Goal: Transaction & Acquisition: Purchase product/service

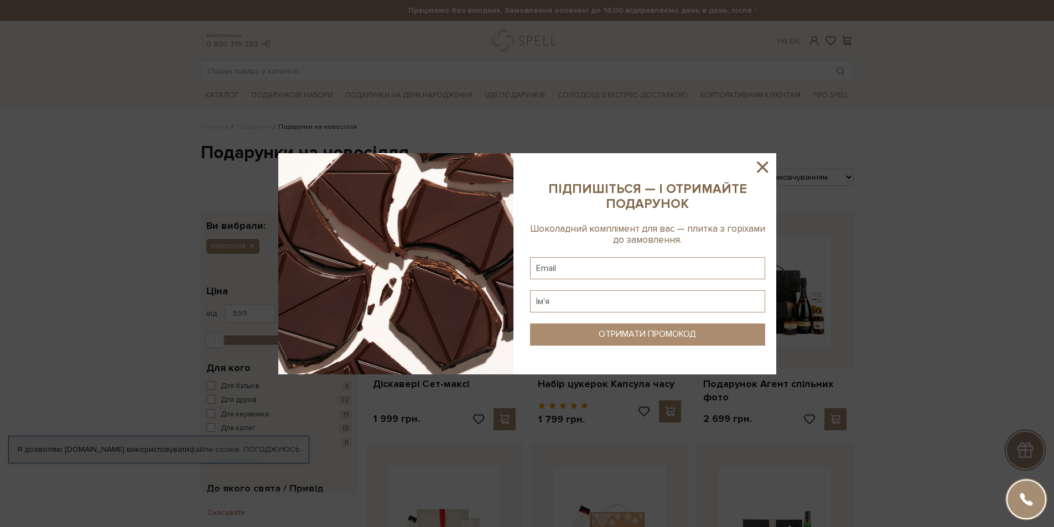
click at [767, 167] on icon at bounding box center [762, 167] width 19 height 19
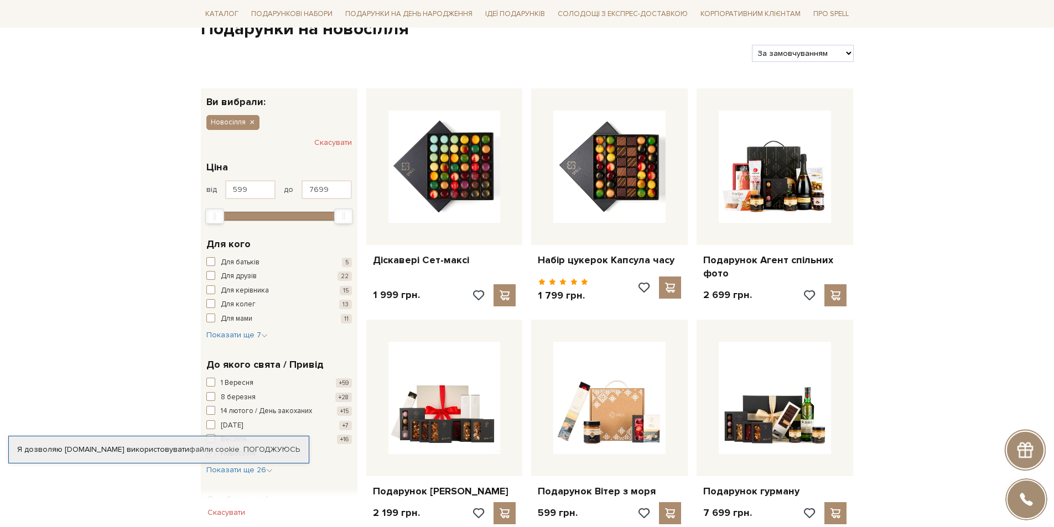
scroll to position [166, 0]
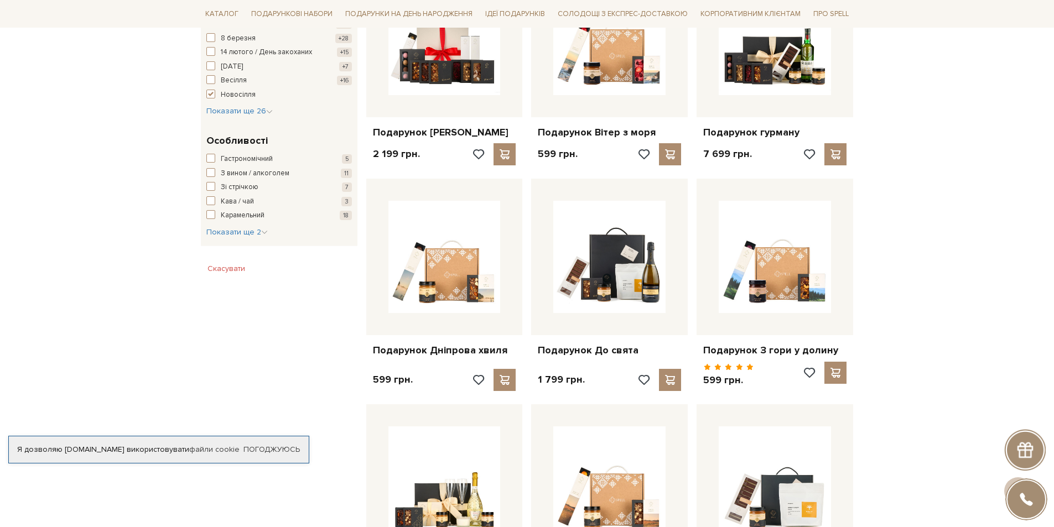
scroll to position [443, 0]
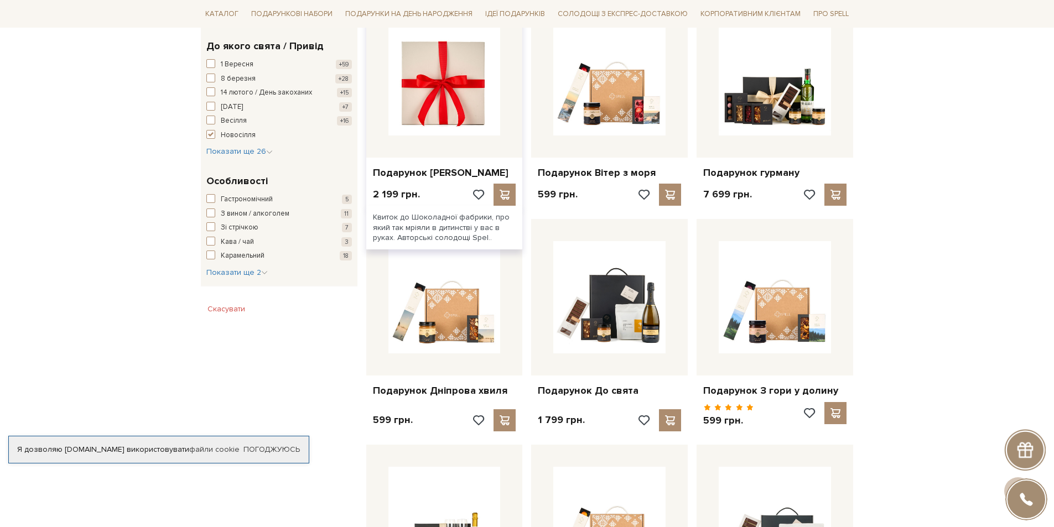
click at [492, 126] on img at bounding box center [444, 79] width 112 height 112
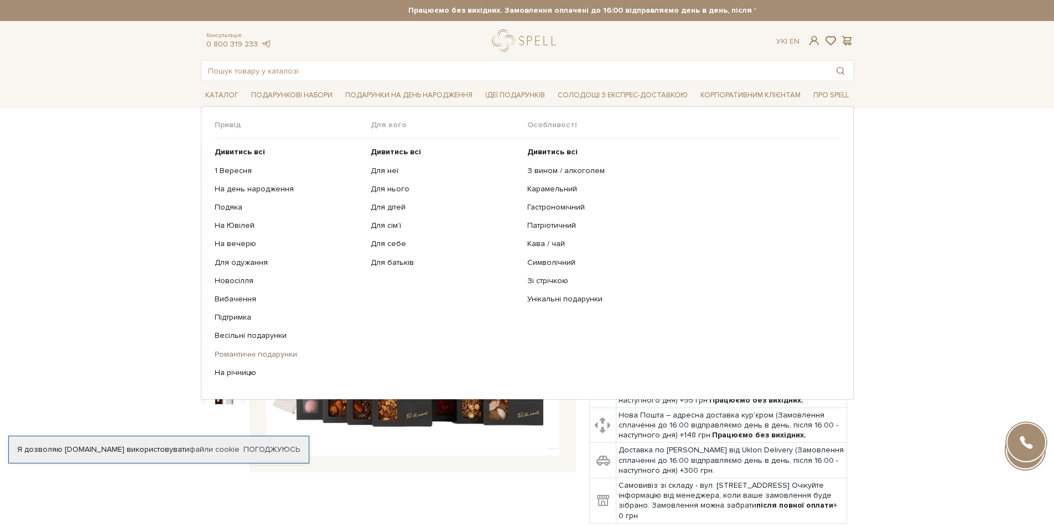
click at [285, 356] on link "Романтичні подарунки" at bounding box center [289, 355] width 148 height 10
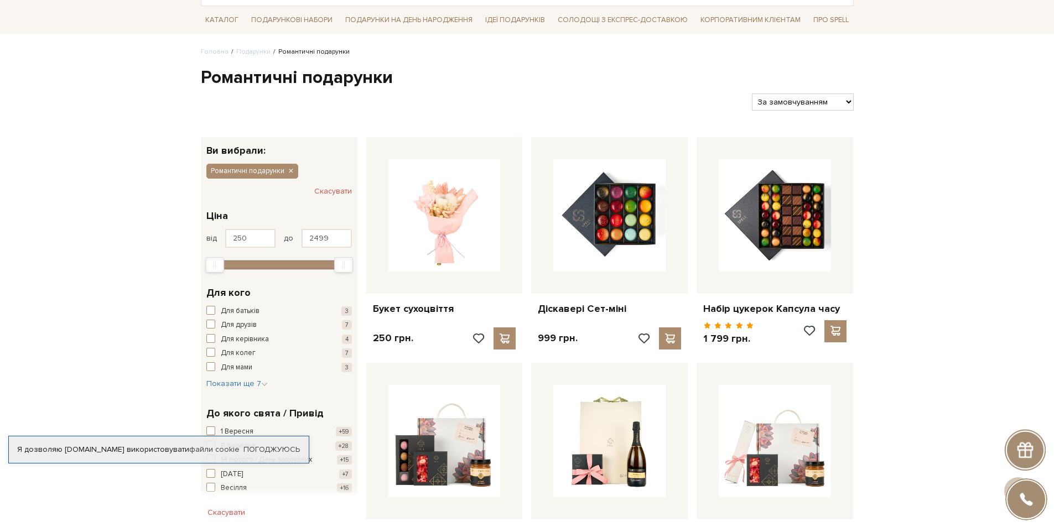
scroll to position [55, 0]
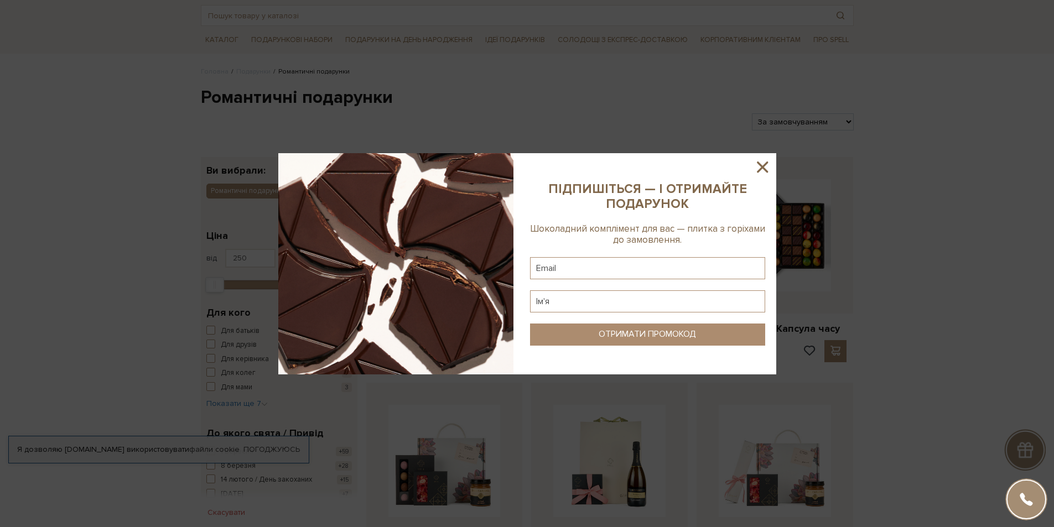
click at [758, 165] on icon at bounding box center [762, 167] width 19 height 19
